Goal: Task Accomplishment & Management: Manage account settings

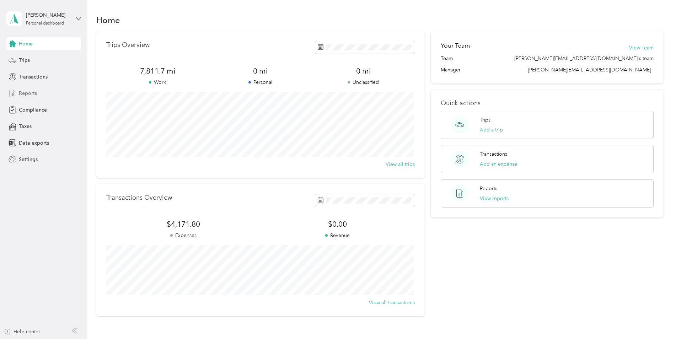
click at [42, 96] on div "Reports" at bounding box center [43, 93] width 75 height 13
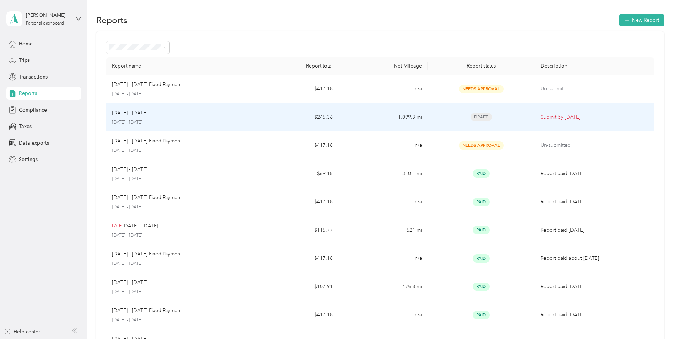
click at [374, 115] on td "1,099.3 mi" at bounding box center [382, 117] width 89 height 28
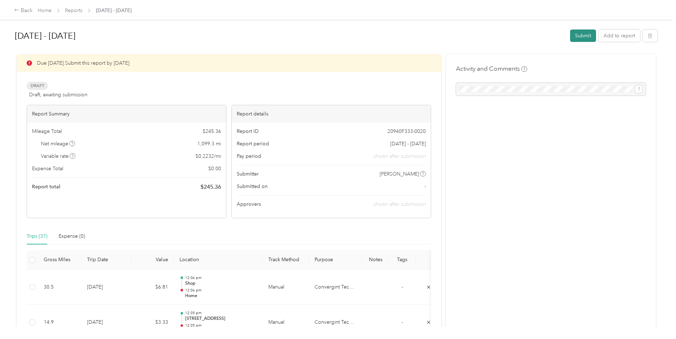
click at [538, 34] on button "Submit" at bounding box center [583, 35] width 26 height 12
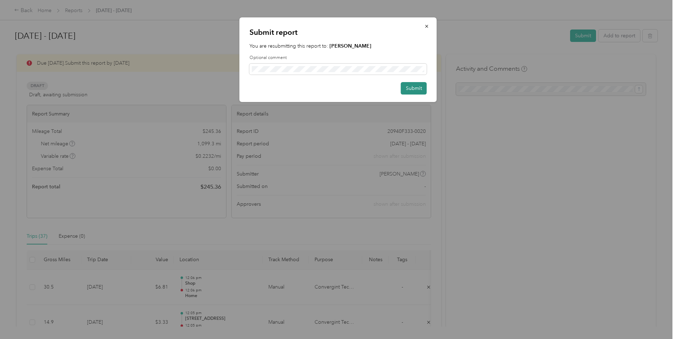
click at [416, 92] on button "Submit" at bounding box center [414, 88] width 26 height 12
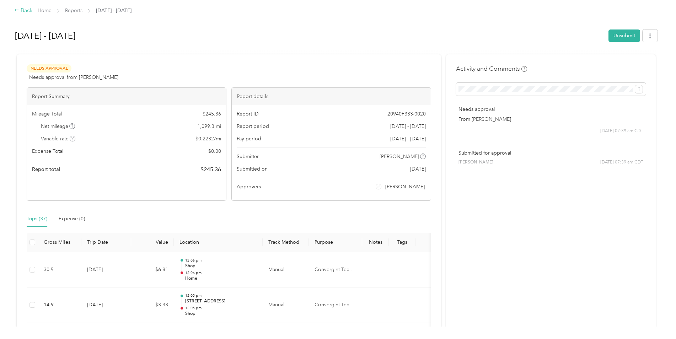
click at [26, 12] on div "Back" at bounding box center [23, 10] width 18 height 9
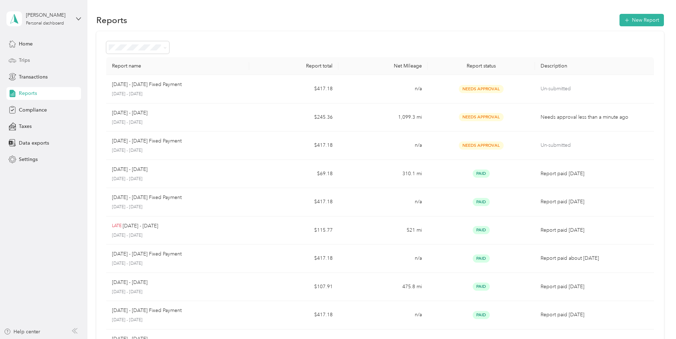
click at [29, 61] on span "Trips" at bounding box center [24, 59] width 11 height 7
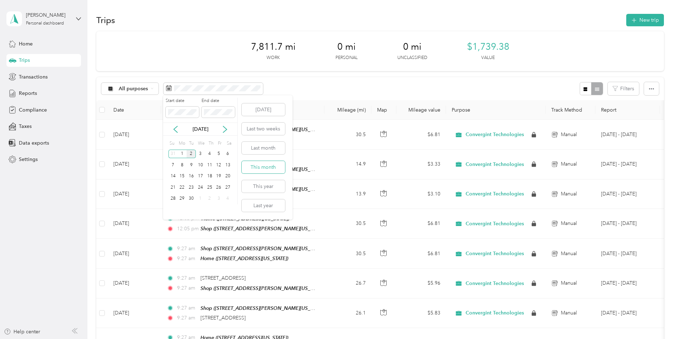
click at [269, 168] on button "This month" at bounding box center [263, 167] width 43 height 12
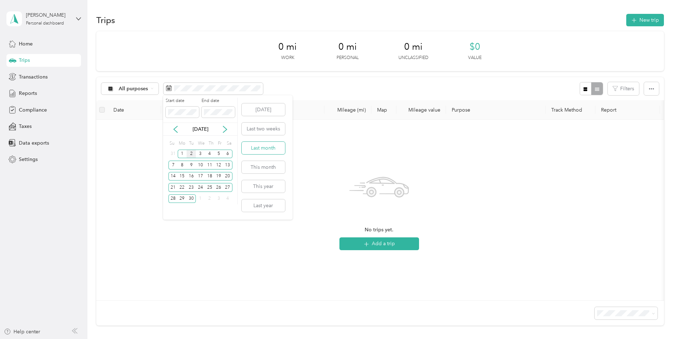
click at [281, 149] on button "Last month" at bounding box center [263, 148] width 43 height 12
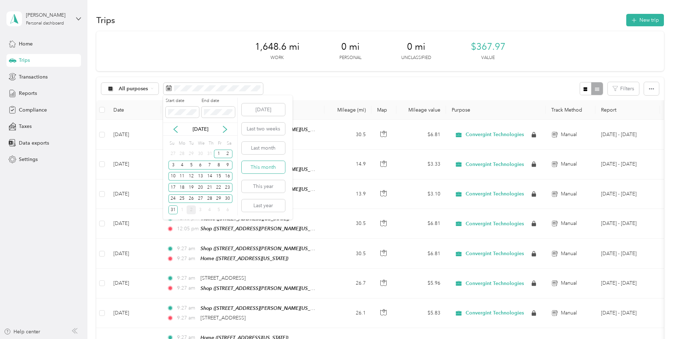
click at [273, 163] on button "This month" at bounding box center [263, 167] width 43 height 12
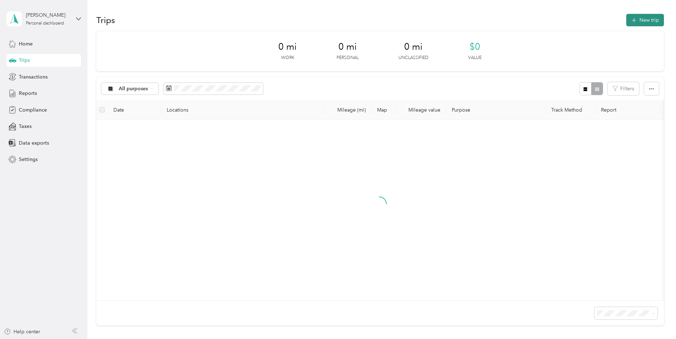
click at [538, 21] on icon "button" at bounding box center [634, 20] width 8 height 8
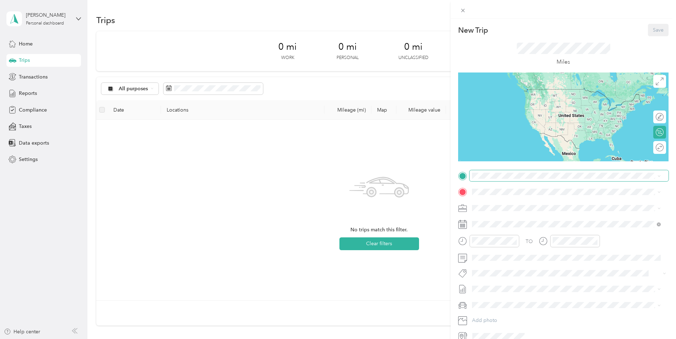
click at [530, 172] on span at bounding box center [568, 175] width 199 height 11
click at [528, 180] on span at bounding box center [568, 175] width 199 height 11
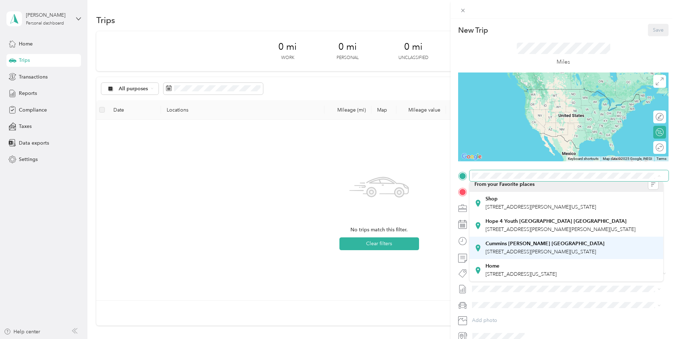
scroll to position [35, 0]
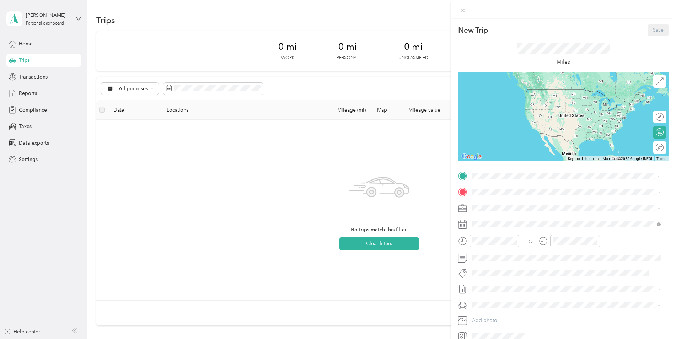
click at [528, 271] on span "[STREET_ADDRESS][US_STATE]" at bounding box center [520, 274] width 71 height 6
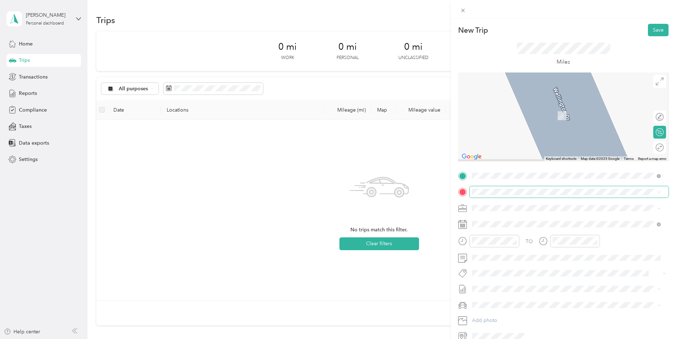
click at [515, 188] on span at bounding box center [568, 191] width 199 height 11
click at [538, 226] on span "[STREET_ADDRESS][PERSON_NAME][US_STATE]" at bounding box center [540, 228] width 110 height 6
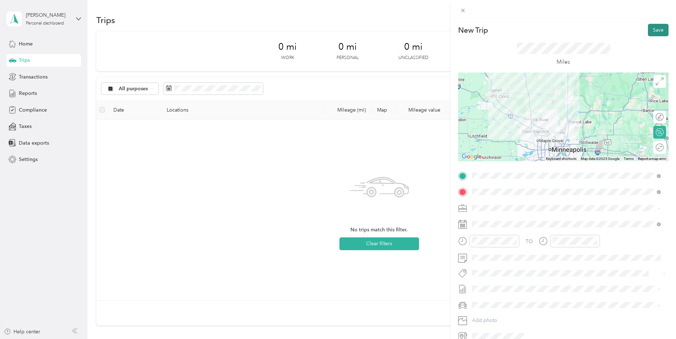
click at [538, 33] on button "Save" at bounding box center [658, 30] width 21 height 12
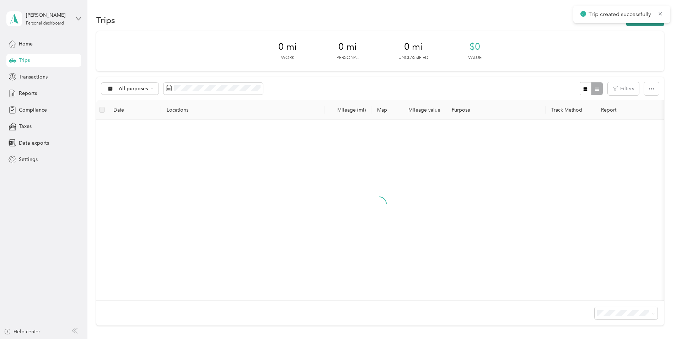
click at [538, 26] on button "New trip" at bounding box center [645, 20] width 38 height 12
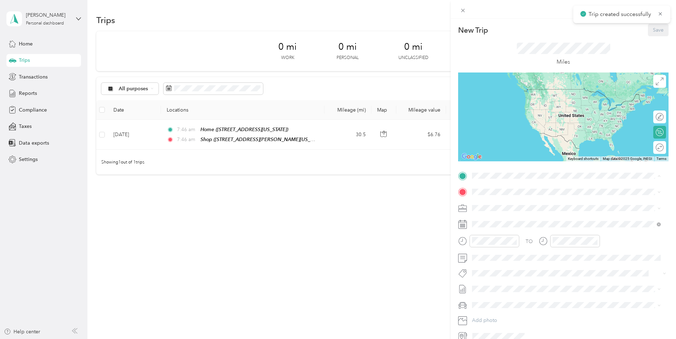
click at [530, 206] on div "Shop [STREET_ADDRESS][PERSON_NAME][US_STATE]" at bounding box center [540, 208] width 110 height 15
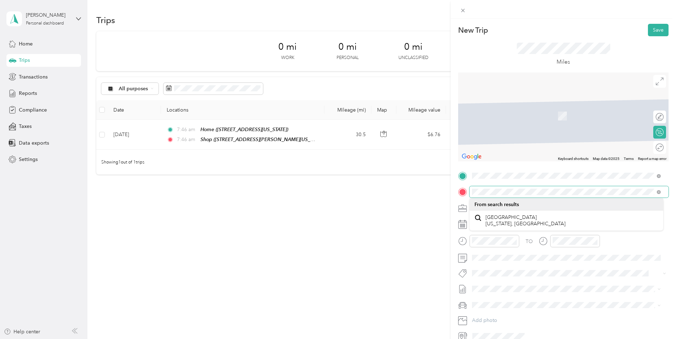
scroll to position [0, 0]
click at [429, 200] on div "New Trip Save This trip cannot be edited because it is either under review, app…" at bounding box center [338, 169] width 676 height 339
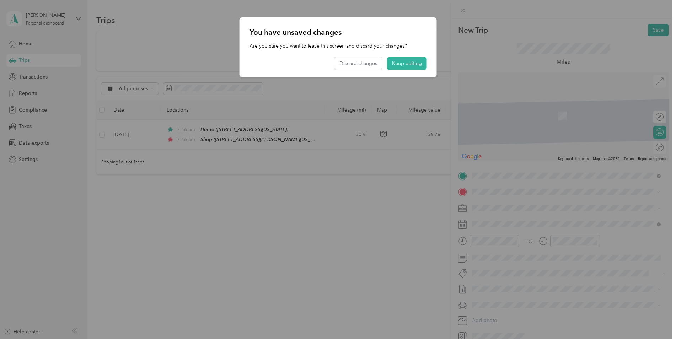
click at [538, 221] on span "[STREET_ADDRESS][US_STATE]" at bounding box center [520, 217] width 71 height 6
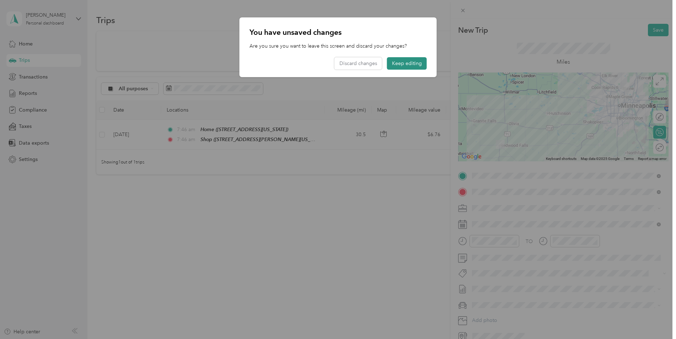
click at [405, 61] on button "Keep editing" at bounding box center [407, 63] width 40 height 12
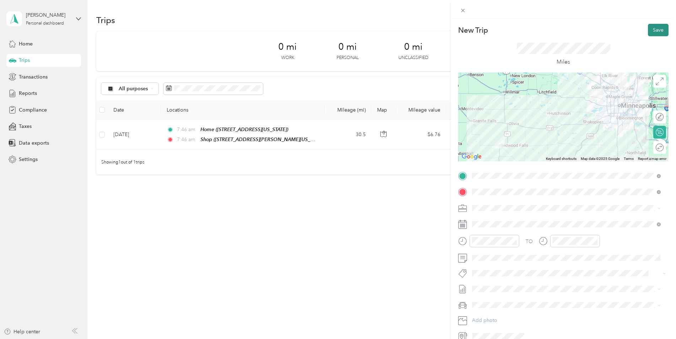
click at [538, 29] on button "Save" at bounding box center [658, 30] width 21 height 12
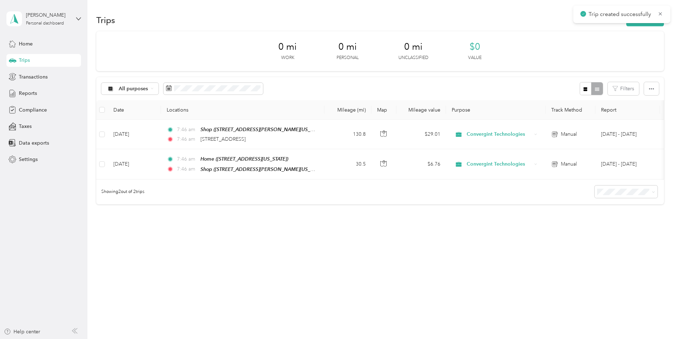
click at [538, 23] on div "Trip created successfully" at bounding box center [621, 14] width 97 height 17
click at [538, 15] on icon at bounding box center [660, 14] width 6 height 6
click at [538, 19] on button "New trip" at bounding box center [645, 20] width 38 height 12
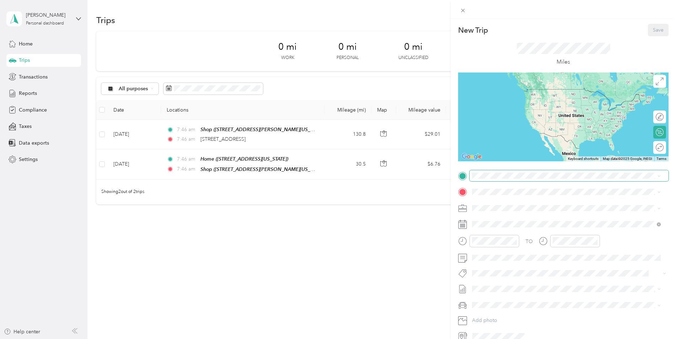
click at [516, 179] on span at bounding box center [568, 175] width 199 height 11
click at [517, 172] on span at bounding box center [568, 175] width 199 height 11
click at [438, 178] on div "New Trip Save This trip cannot be edited because it is either under review, app…" at bounding box center [338, 169] width 676 height 339
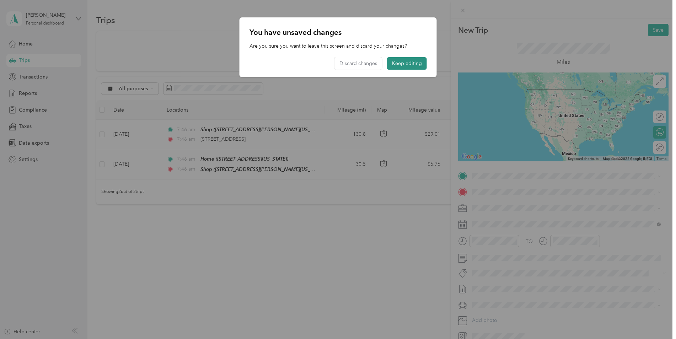
click at [415, 58] on button "Keep editing" at bounding box center [407, 63] width 40 height 12
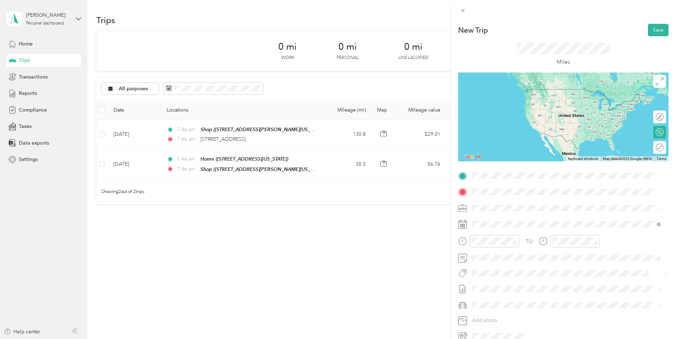
click at [538, 201] on span "[STREET_ADDRESS][US_STATE]" at bounding box center [520, 201] width 71 height 6
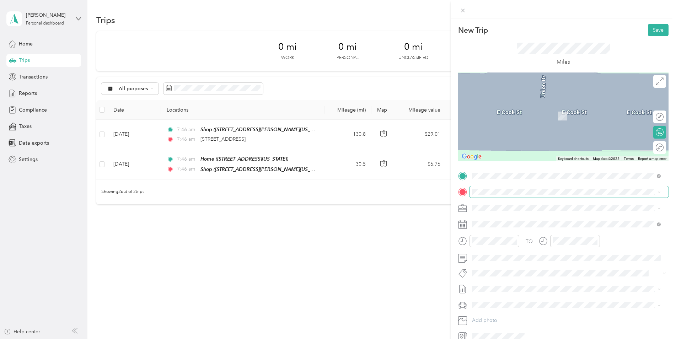
click at [521, 195] on span at bounding box center [568, 191] width 199 height 11
click at [502, 195] on span at bounding box center [568, 191] width 199 height 11
click at [512, 221] on div "Shop" at bounding box center [540, 220] width 110 height 6
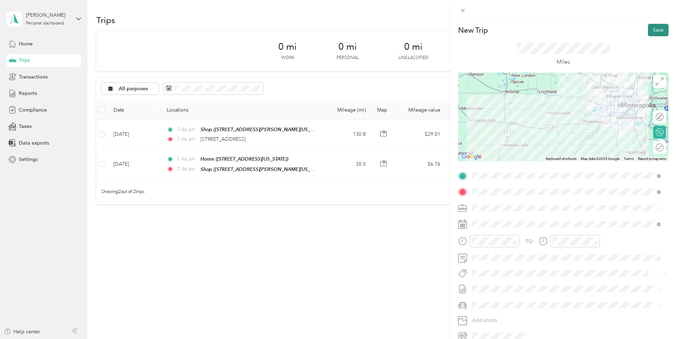
click at [538, 32] on button "Save" at bounding box center [658, 30] width 21 height 12
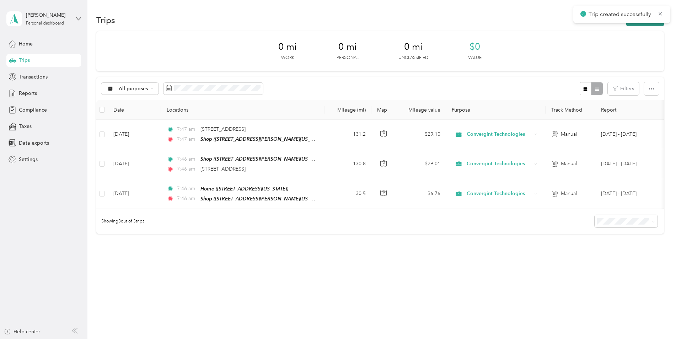
click at [538, 25] on button "New trip" at bounding box center [645, 20] width 38 height 12
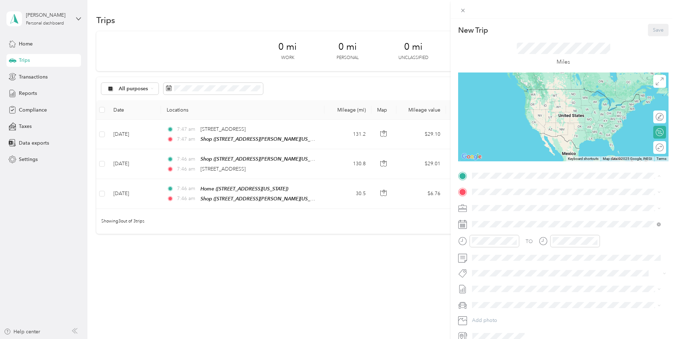
click at [513, 204] on div "Shop" at bounding box center [540, 204] width 110 height 6
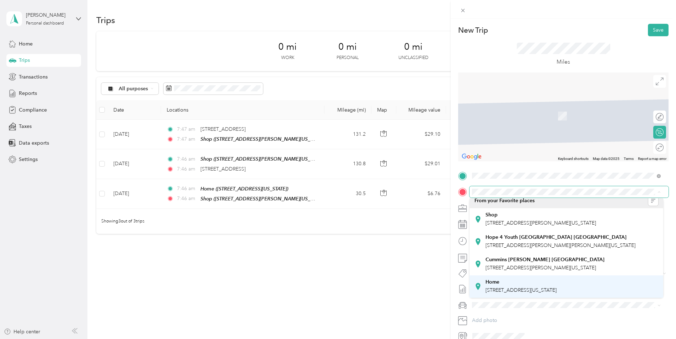
scroll to position [35, 0]
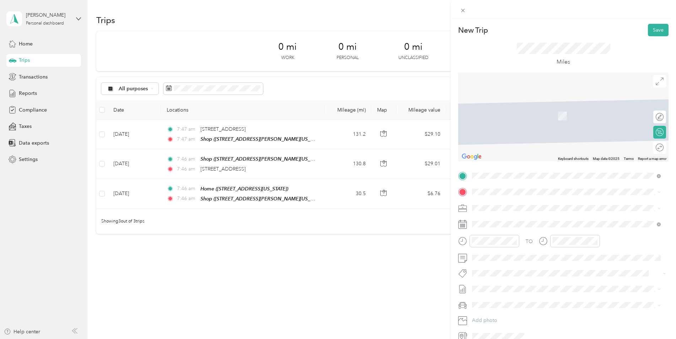
click at [511, 286] on span "[STREET_ADDRESS][US_STATE]" at bounding box center [520, 289] width 71 height 6
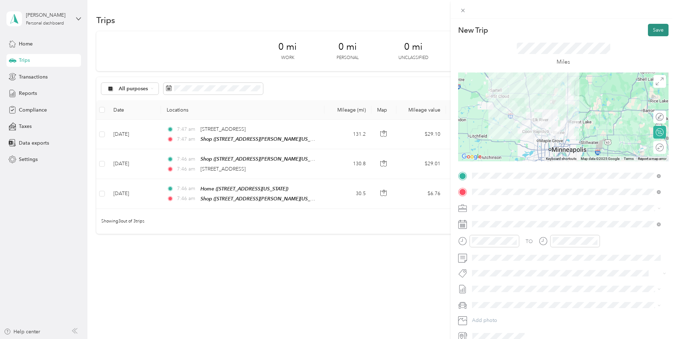
click at [538, 32] on button "Save" at bounding box center [658, 30] width 21 height 12
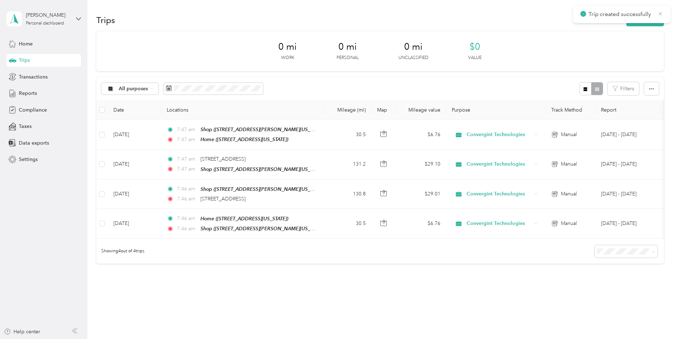
click at [538, 12] on icon at bounding box center [660, 13] width 3 height 3
click at [538, 9] on div "Trips New trip 0 mi Work 0 mi Personal 0 mi Unclassified $0 Value All purposes …" at bounding box center [379, 163] width 585 height 327
click at [453, 58] on div "0 mi Work 0 mi Personal 0 mi Unclassified $0 Value" at bounding box center [379, 51] width 567 height 40
click at [36, 46] on div "Home" at bounding box center [43, 43] width 75 height 13
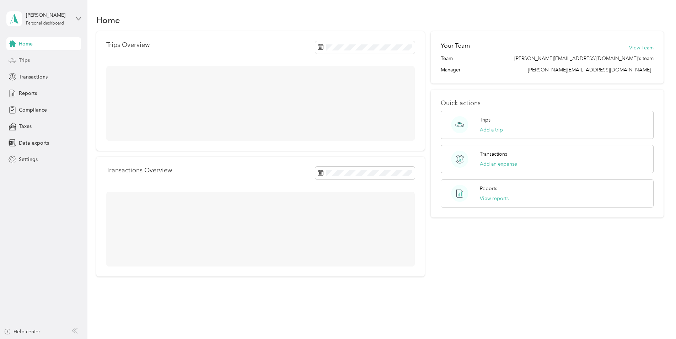
click at [42, 59] on div "Trips" at bounding box center [43, 60] width 75 height 13
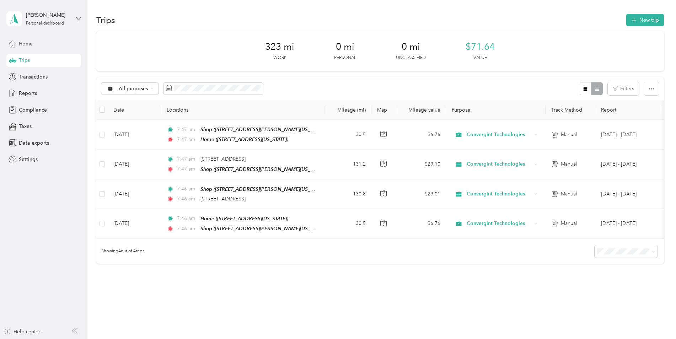
click at [36, 48] on div "Home" at bounding box center [43, 43] width 75 height 13
